Goal: Task Accomplishment & Management: Manage account settings

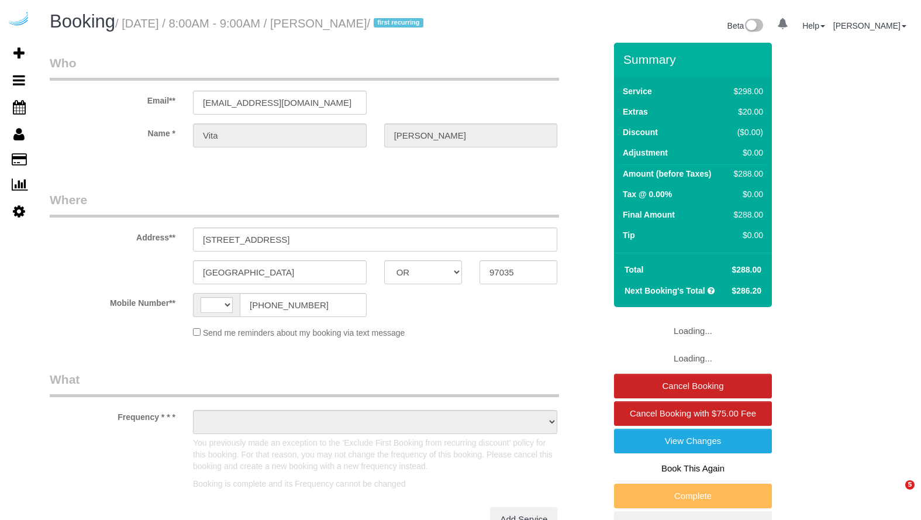
select select "OR"
select select "string:[GEOGRAPHIC_DATA]"
select select "object:653"
select select "string:fspay-697a2dab-71cf-4856-a068-05ef7c824974"
select select "5"
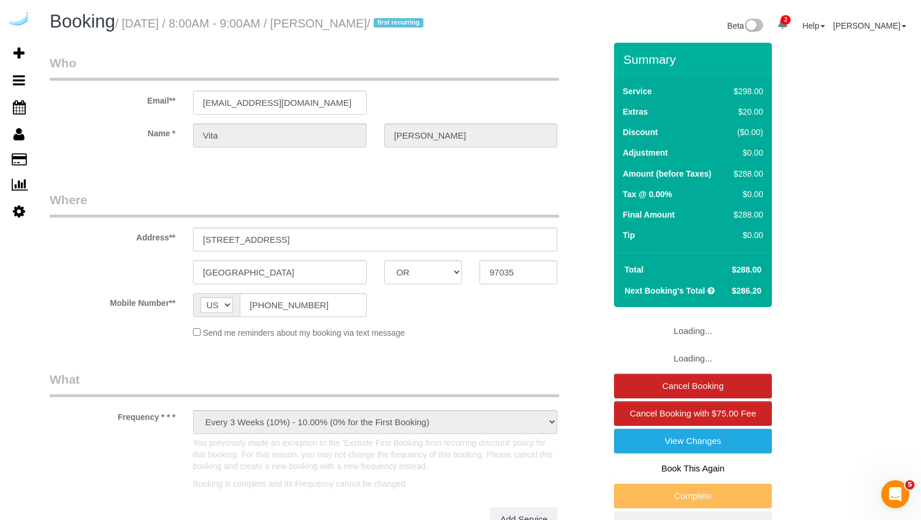
select select "spot1"
select select "number:9"
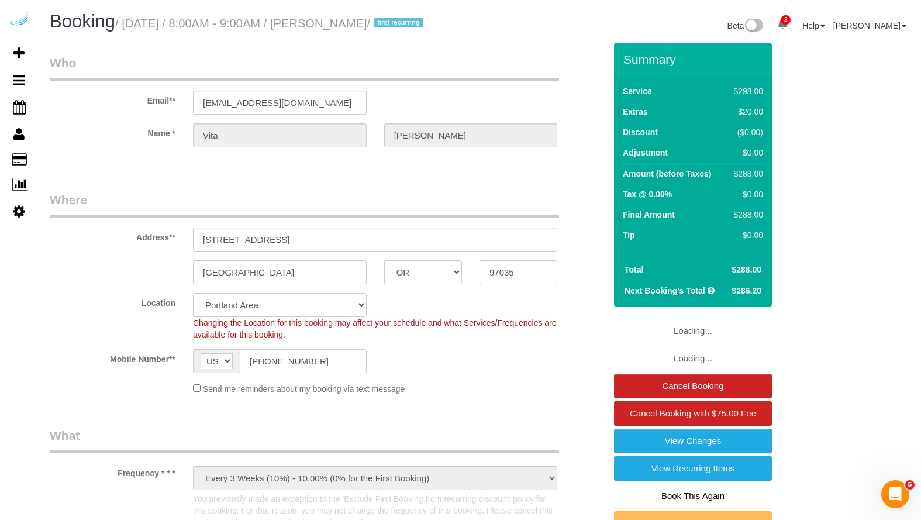
select select "object:870"
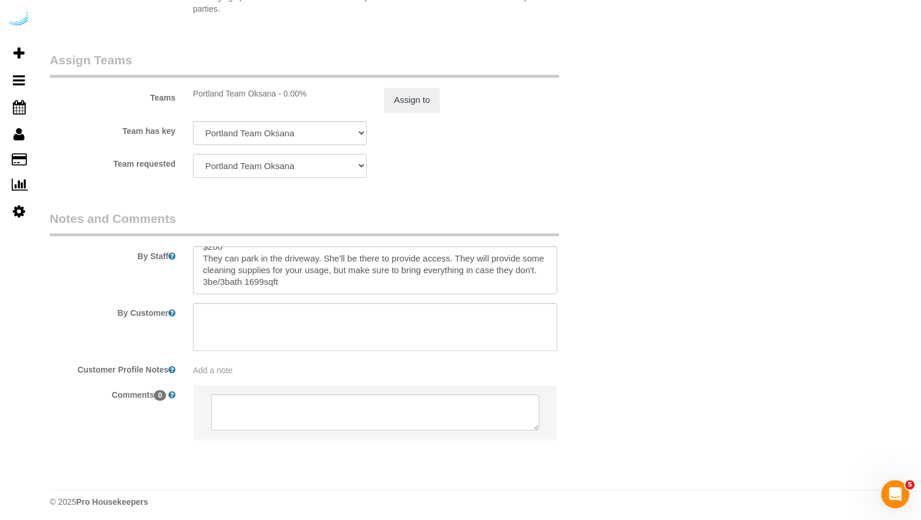
scroll to position [2010, 0]
